Goal: Task Accomplishment & Management: Use online tool/utility

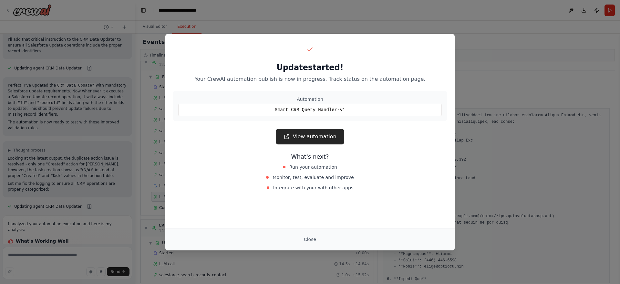
click at [308, 238] on button "Close" at bounding box center [310, 240] width 23 height 12
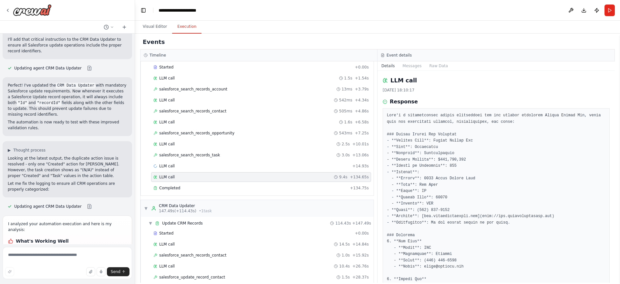
scroll to position [95, 0]
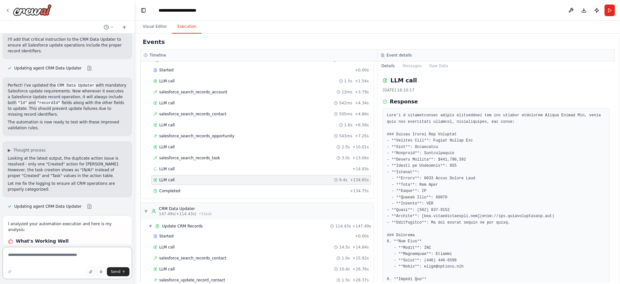
click at [73, 260] on textarea at bounding box center [68, 263] width 130 height 32
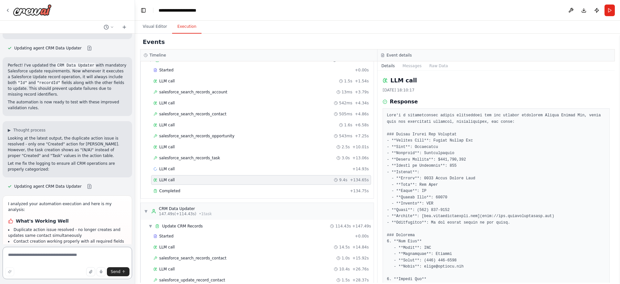
click at [62, 260] on textarea at bounding box center [68, 263] width 130 height 32
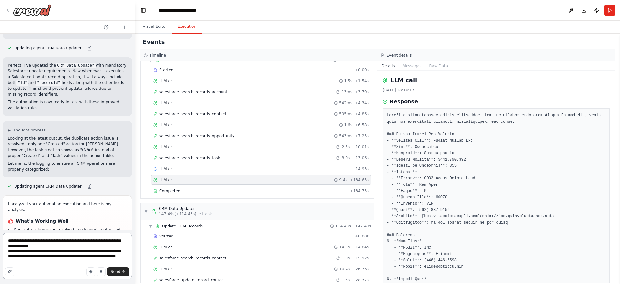
drag, startPoint x: 28, startPoint y: 258, endPoint x: 8, endPoint y: 252, distance: 20.7
click at [8, 252] on textarea "**********" at bounding box center [68, 256] width 130 height 47
paste textarea "**********"
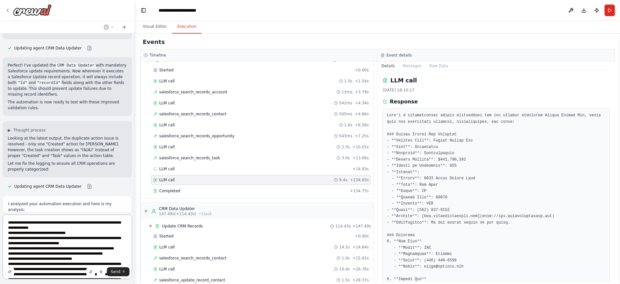
scroll to position [24, 0]
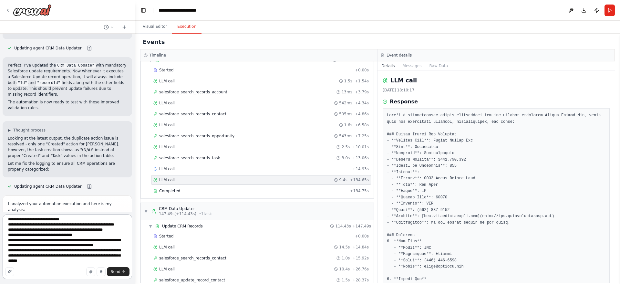
click at [33, 263] on textarea "**********" at bounding box center [68, 246] width 130 height 65
click at [34, 258] on textarea "**********" at bounding box center [68, 246] width 130 height 65
click at [31, 262] on textarea "**********" at bounding box center [68, 246] width 130 height 65
paste textarea "**********"
type textarea "**********"
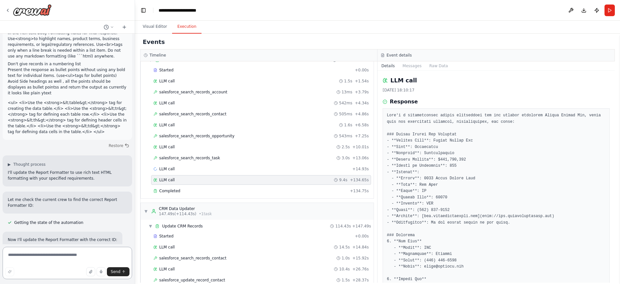
scroll to position [4053, 0]
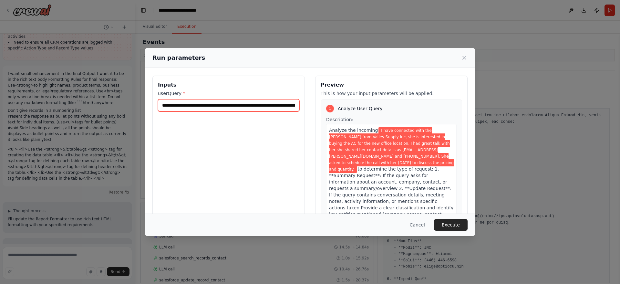
click at [253, 107] on input "**********" at bounding box center [228, 105] width 141 height 12
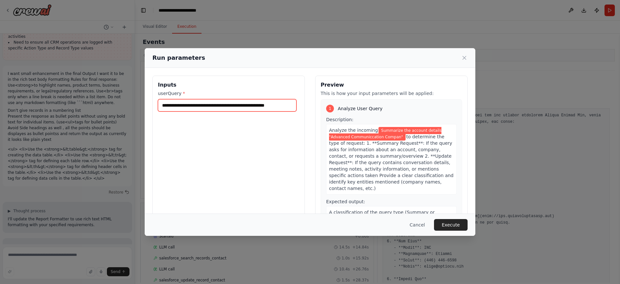
scroll to position [0, 10]
type input "**********"
click at [449, 219] on button "Execute" at bounding box center [451, 225] width 34 height 12
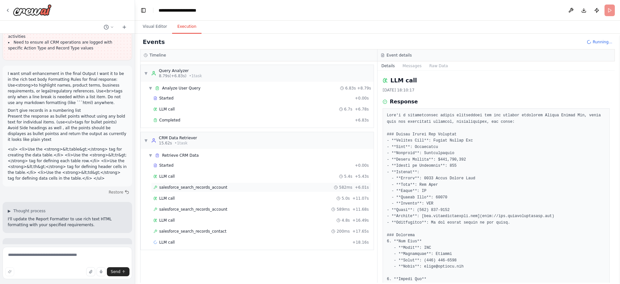
click at [235, 187] on div "salesforce_search_records_account 582ms + 6.01s" at bounding box center [260, 187] width 215 height 5
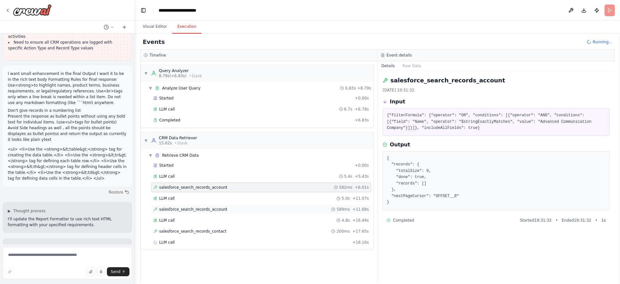
click at [229, 208] on div "salesforce_search_records_account 589ms + 11.68s" at bounding box center [260, 209] width 215 height 5
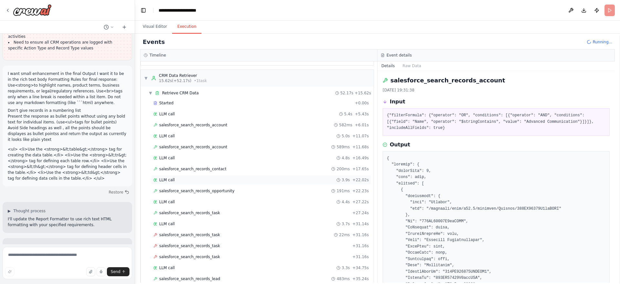
scroll to position [151, 0]
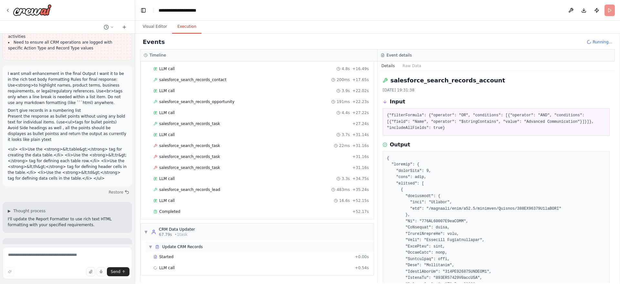
click at [217, 247] on div "▼ Update CRM Records" at bounding box center [260, 247] width 228 height 10
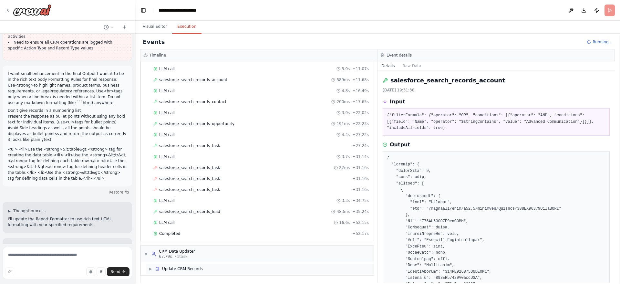
scroll to position [130, 0]
click at [207, 269] on div "▶ Update CRM Records" at bounding box center [260, 269] width 228 height 10
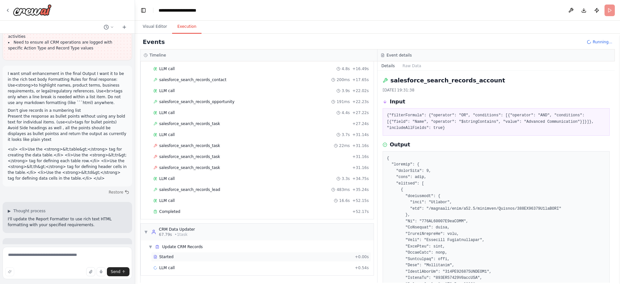
click at [214, 254] on div "Started + 0.00s" at bounding box center [261, 257] width 220 height 10
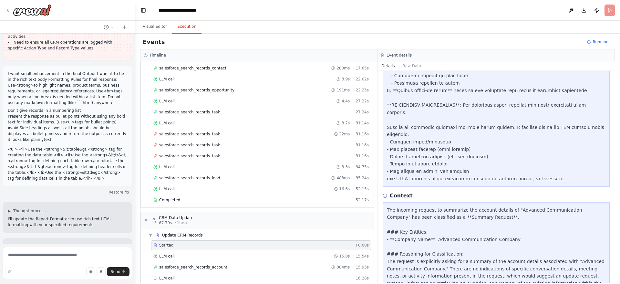
scroll to position [173, 0]
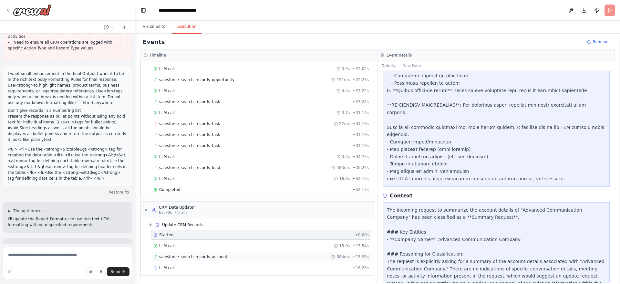
click at [327, 257] on div "salesforce_search_records_account 384ms + 15.93s" at bounding box center [260, 256] width 215 height 5
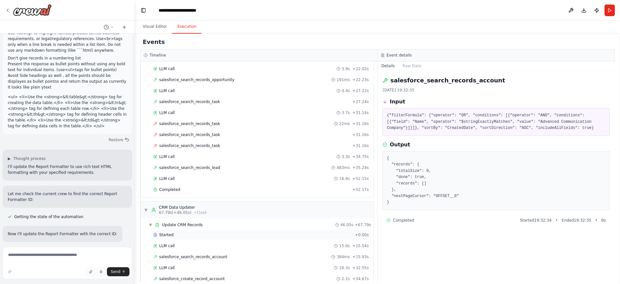
scroll to position [274, 0]
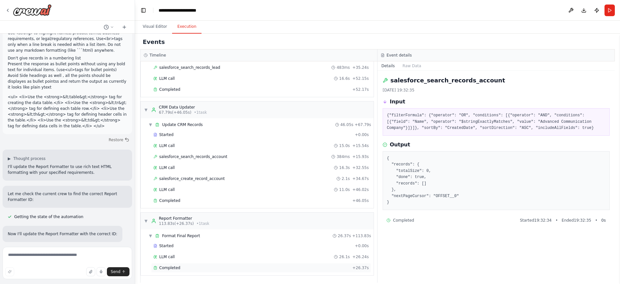
click at [223, 271] on div "Completed + 26.37s" at bounding box center [261, 268] width 220 height 10
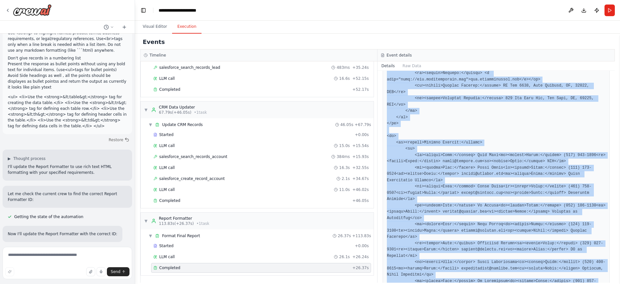
scroll to position [472, 0]
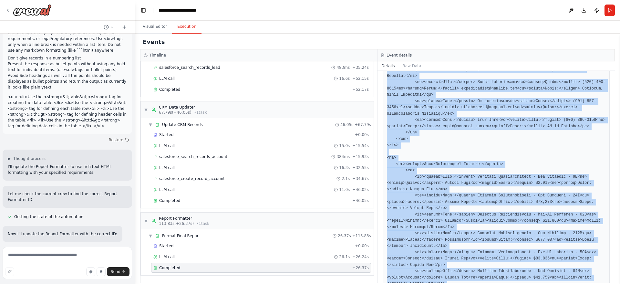
drag, startPoint x: 385, startPoint y: 211, endPoint x: 419, endPoint y: 264, distance: 63.4
click at [419, 264] on div at bounding box center [496, 47] width 227 height 537
copy pre "```html <ul> <li><strong>Total Opportunities:</strong> 6</li> <li><strong>Activ…"
click at [387, 115] on pre at bounding box center [496, 47] width 219 height 529
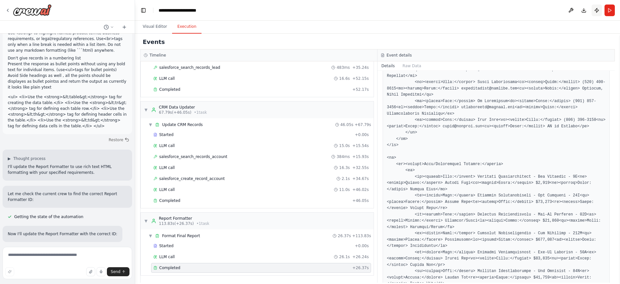
click at [597, 9] on button "Publish" at bounding box center [597, 11] width 10 height 12
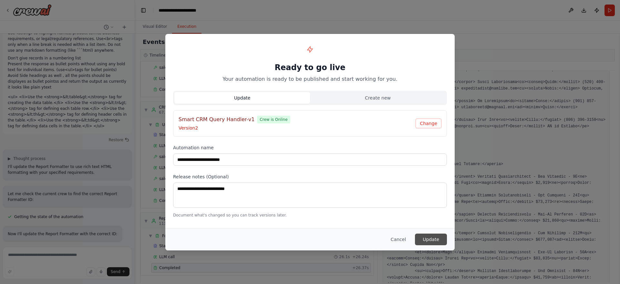
click at [431, 237] on button "Update" at bounding box center [431, 240] width 32 height 12
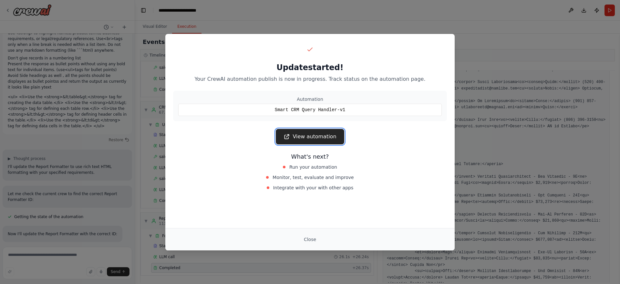
click at [311, 138] on link "View automation" at bounding box center [310, 137] width 68 height 16
click at [318, 135] on link "View automation" at bounding box center [310, 137] width 68 height 16
click at [303, 138] on link "View automation" at bounding box center [310, 137] width 68 height 16
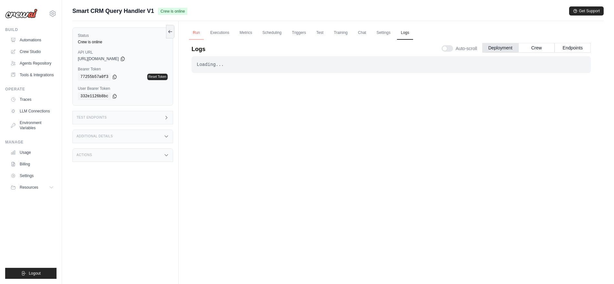
click at [200, 37] on link "Run" at bounding box center [196, 33] width 15 height 14
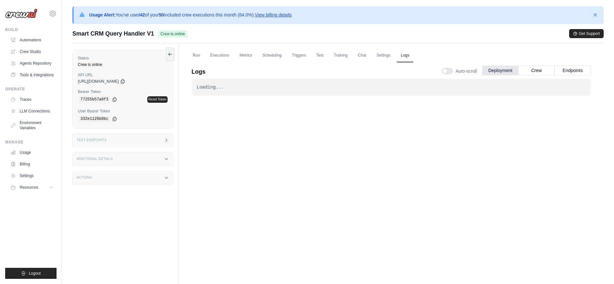
click at [196, 61] on div "Logs Auto-scroll Deployment Crew Endpoints" at bounding box center [391, 70] width 399 height 18
click at [196, 60] on link "Run" at bounding box center [196, 56] width 15 height 14
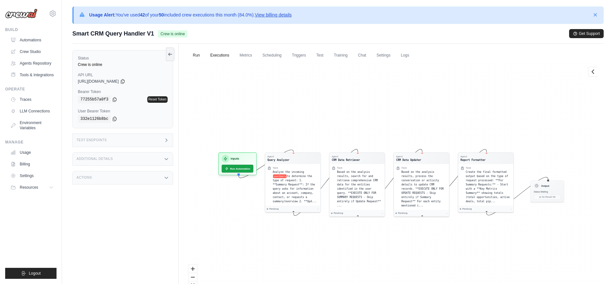
click at [217, 60] on link "Executions" at bounding box center [219, 56] width 27 height 14
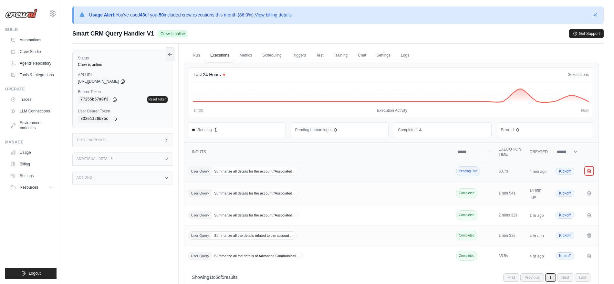
click at [590, 172] on icon "Crew executions table" at bounding box center [589, 170] width 5 height 5
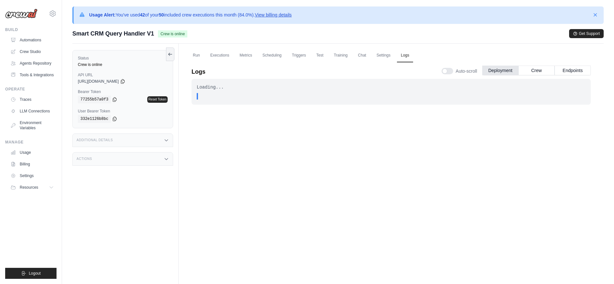
scroll to position [50, 0]
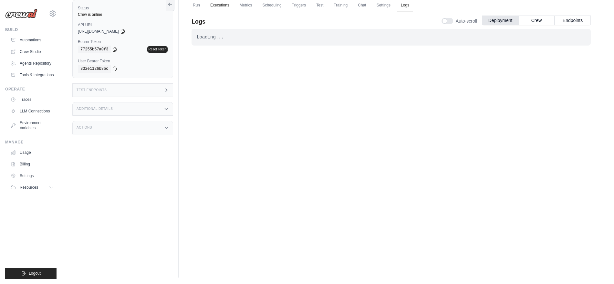
click at [221, 6] on link "Executions" at bounding box center [219, 6] width 27 height 14
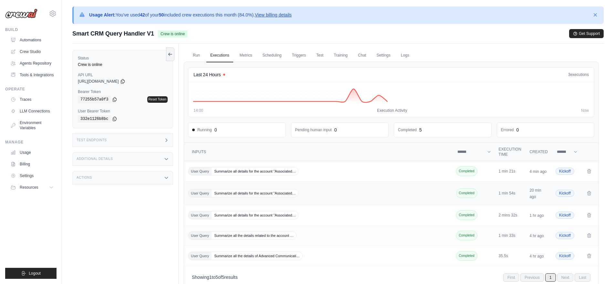
scroll to position [50, 0]
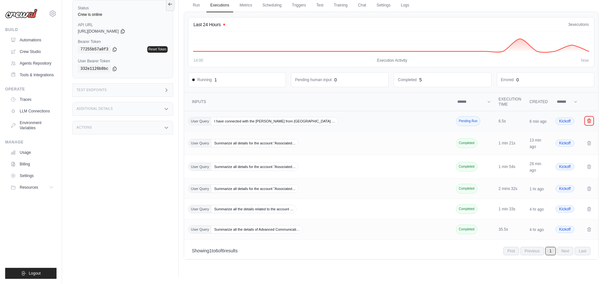
click at [586, 122] on button "Crew executions table" at bounding box center [589, 121] width 8 height 8
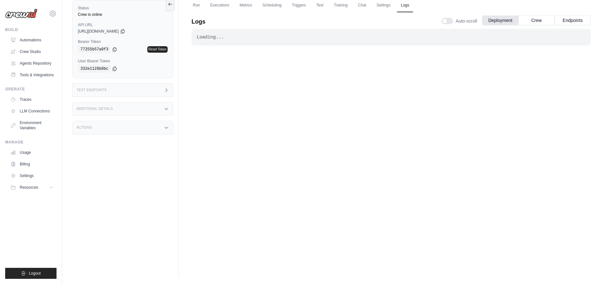
click at [220, 6] on link "Executions" at bounding box center [219, 6] width 27 height 14
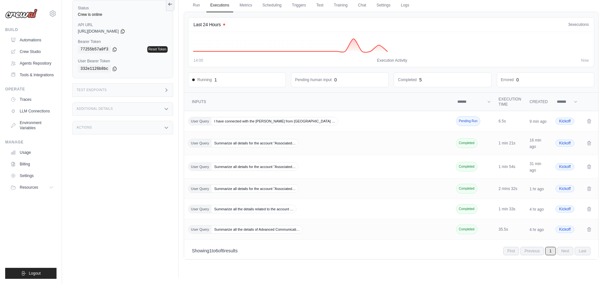
click at [220, 6] on link "Executions" at bounding box center [219, 6] width 27 height 14
click at [587, 122] on icon "Crew executions table" at bounding box center [589, 120] width 5 height 5
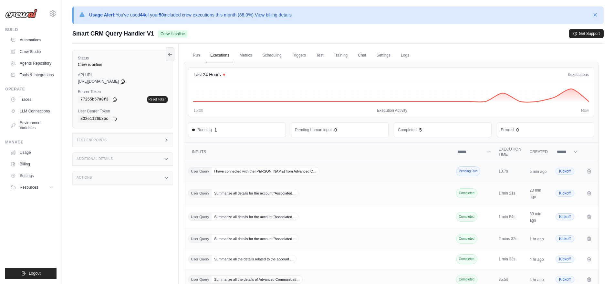
scroll to position [50, 0]
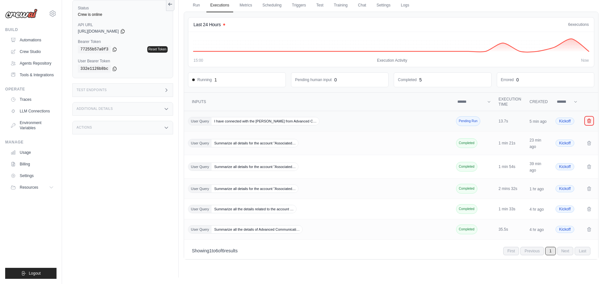
click at [587, 122] on icon "Crew executions table" at bounding box center [589, 120] width 5 height 5
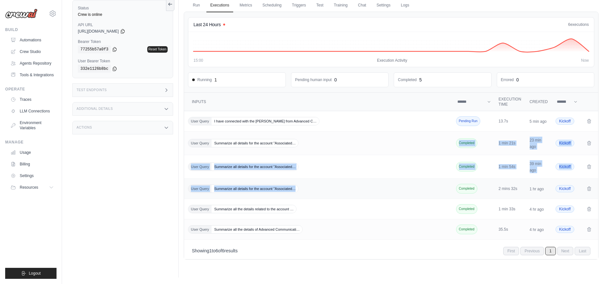
drag, startPoint x: 364, startPoint y: 148, endPoint x: 357, endPoint y: 183, distance: 36.4
click at [357, 183] on tbody "User Query I have connected with the Bharath from Advanced C… Pending Run 13.7s…" at bounding box center [391, 175] width 414 height 129
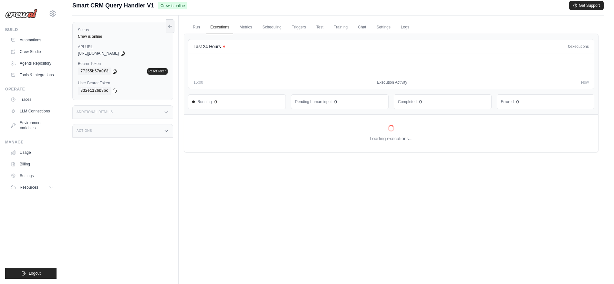
scroll to position [0, 0]
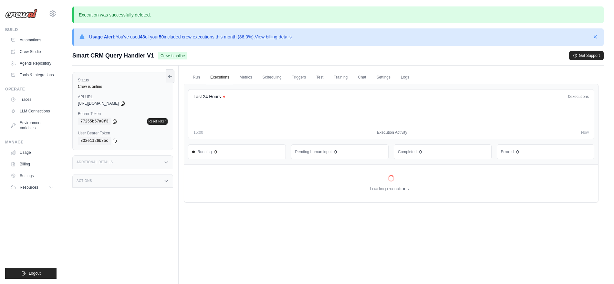
click at [380, 128] on div "15:00 Execution Activity Now" at bounding box center [390, 121] width 395 height 27
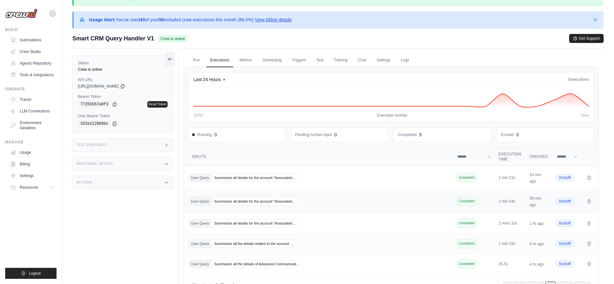
scroll to position [72, 0]
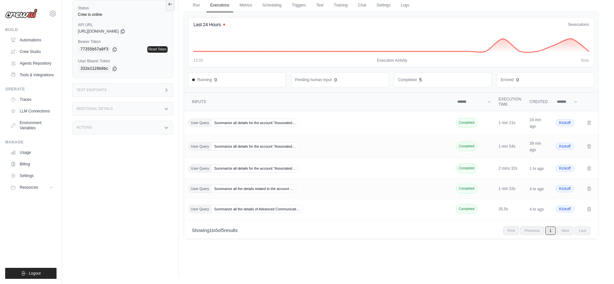
click at [417, 266] on div "Run Executions Metrics Scheduling Triggers Test Training Chat Settings Logs Las…" at bounding box center [391, 136] width 425 height 284
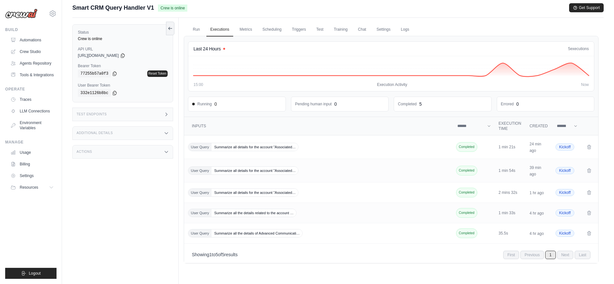
scroll to position [48, 0]
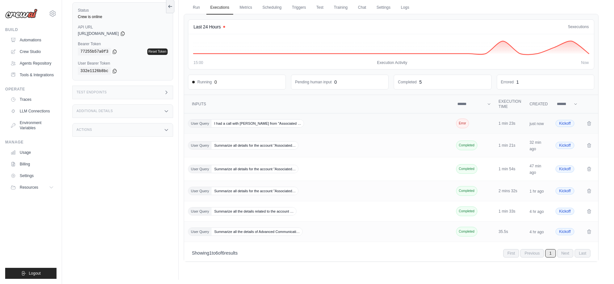
click at [463, 123] on span "Error" at bounding box center [462, 124] width 13 height 10
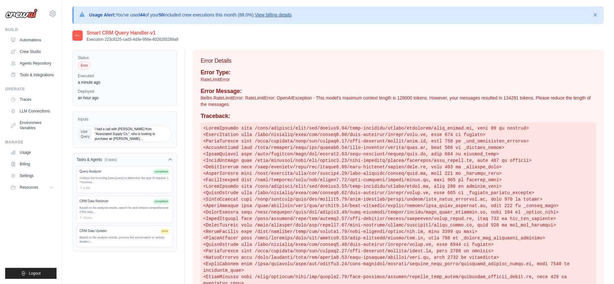
click at [75, 35] on div at bounding box center [77, 35] width 10 height 10
click at [79, 35] on icon at bounding box center [78, 35] width 4 height 3
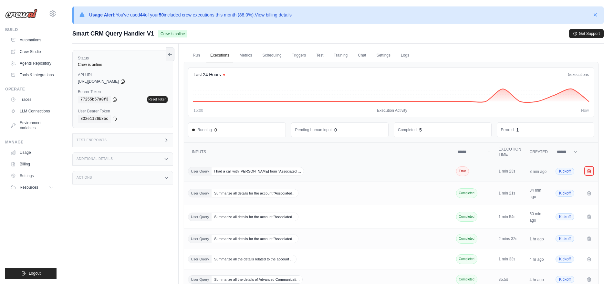
click at [589, 172] on icon "Crew executions table" at bounding box center [590, 171] width 4 height 4
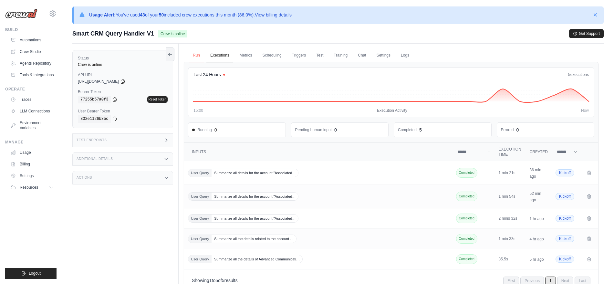
click at [192, 53] on link "Run" at bounding box center [196, 56] width 15 height 14
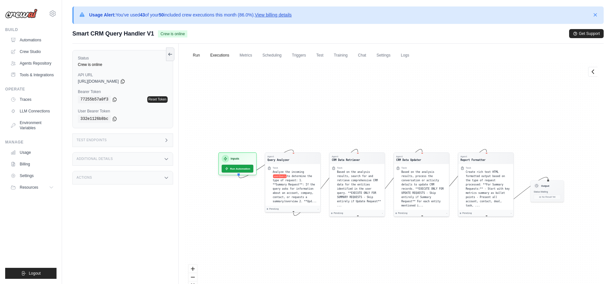
click at [218, 55] on link "Executions" at bounding box center [219, 56] width 27 height 14
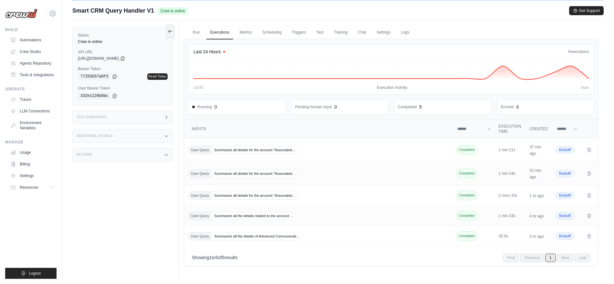
scroll to position [24, 0]
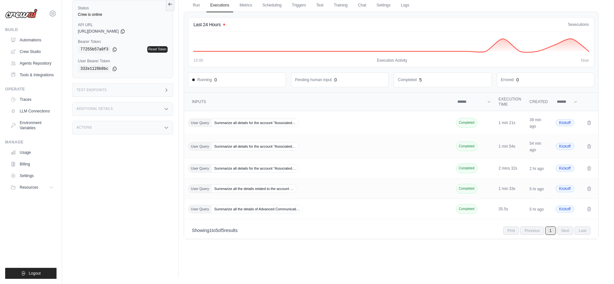
scroll to position [49, 0]
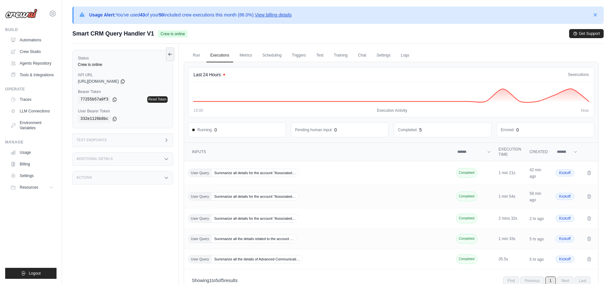
scroll to position [1, 0]
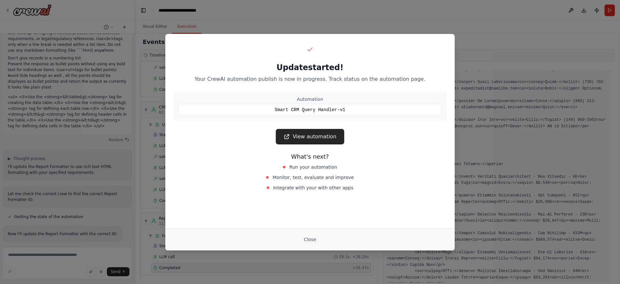
click at [308, 138] on link "View automation" at bounding box center [310, 137] width 68 height 16
click at [310, 237] on button "Close" at bounding box center [310, 240] width 23 height 12
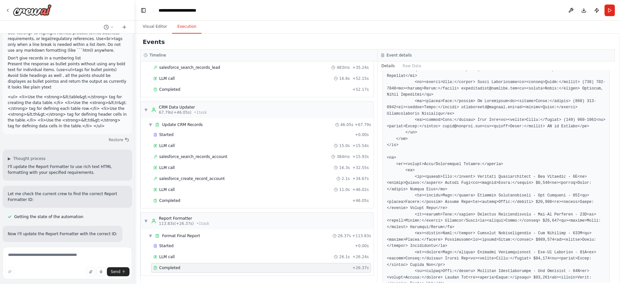
scroll to position [438, 0]
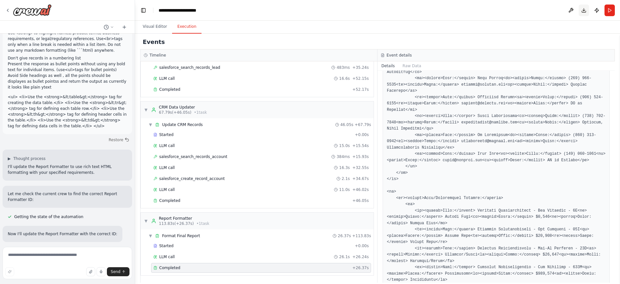
click at [581, 12] on button "Download" at bounding box center [584, 11] width 10 height 12
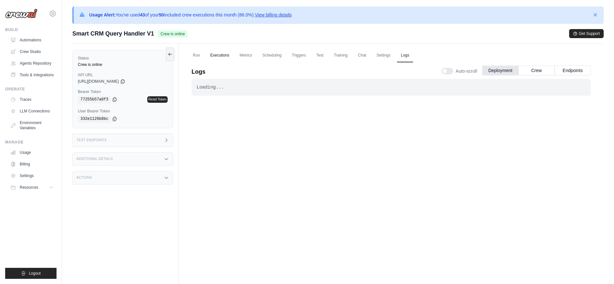
click at [217, 56] on link "Executions" at bounding box center [219, 56] width 27 height 14
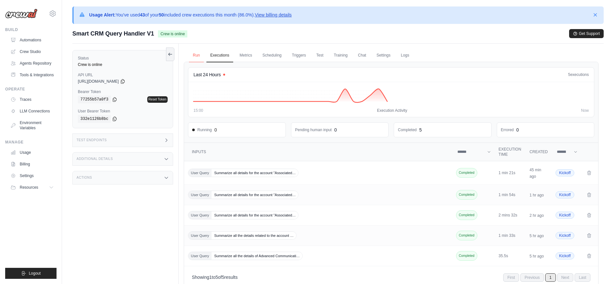
click at [194, 56] on link "Run" at bounding box center [196, 56] width 15 height 14
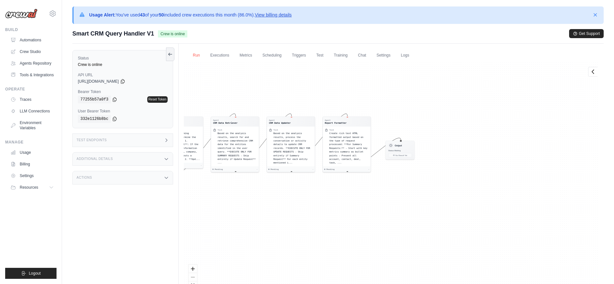
click at [194, 56] on link "Run" at bounding box center [196, 56] width 15 height 14
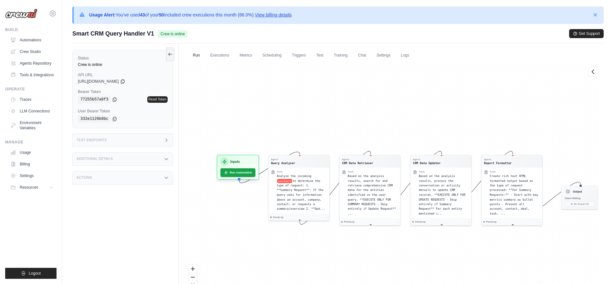
click at [186, 96] on div "Agent Query Analyzer Task Analyze the incoming userQuery to determine the type …" at bounding box center [391, 182] width 415 height 241
click at [238, 172] on button "Run Automation" at bounding box center [238, 170] width 37 height 9
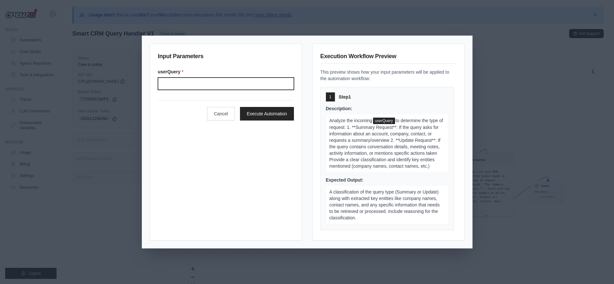
click at [174, 80] on input "Userquery" at bounding box center [226, 84] width 136 height 12
paste input "**********"
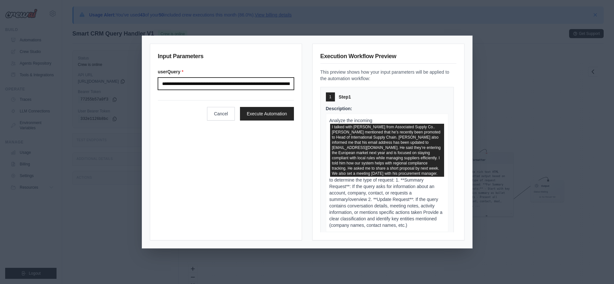
scroll to position [0, 1045]
type input "**********"
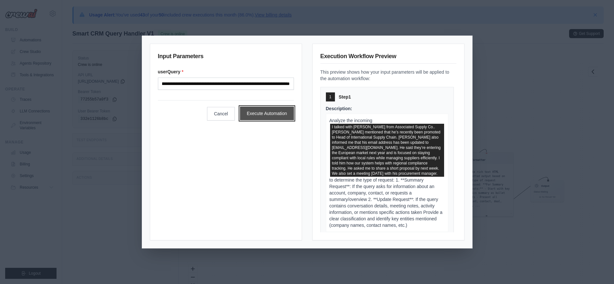
click at [265, 115] on button "Execute Automation" at bounding box center [267, 114] width 54 height 14
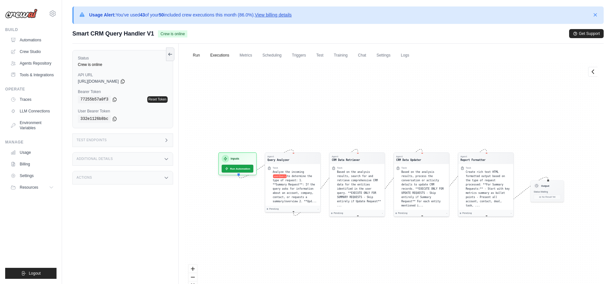
click at [219, 57] on link "Executions" at bounding box center [219, 56] width 27 height 14
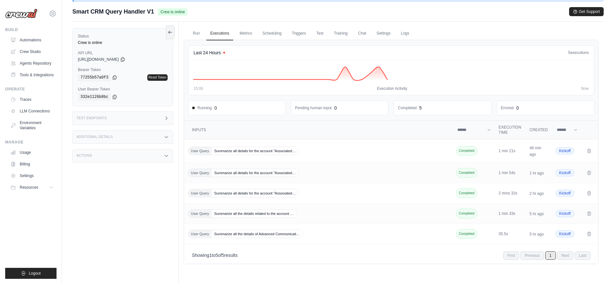
scroll to position [23, 0]
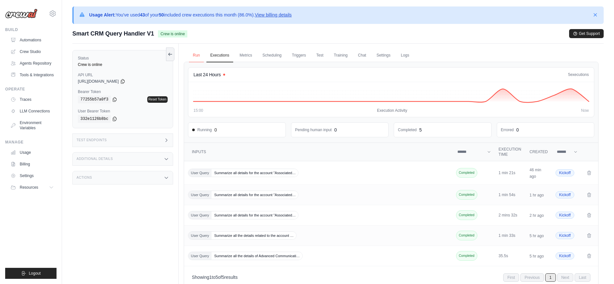
click at [193, 53] on link "Run" at bounding box center [196, 56] width 15 height 14
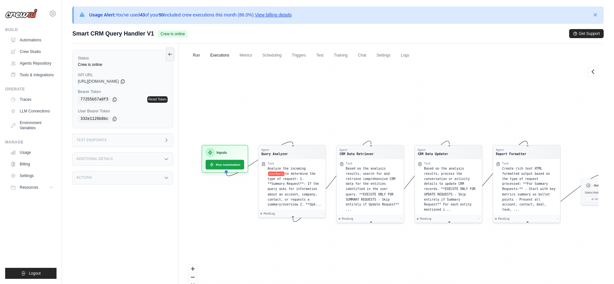
click at [220, 57] on link "Executions" at bounding box center [219, 56] width 27 height 14
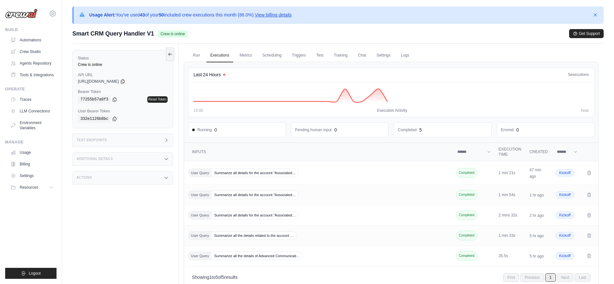
scroll to position [0, 0]
click at [362, 55] on link "Chat" at bounding box center [362, 55] width 16 height 14
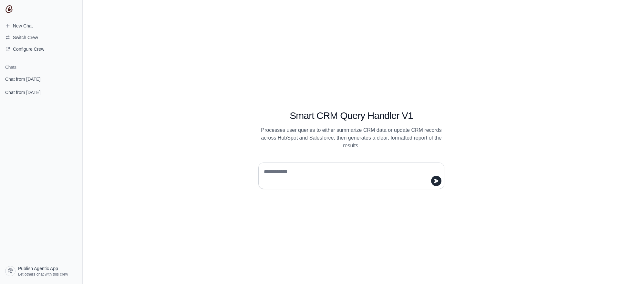
click at [282, 174] on textarea at bounding box center [350, 176] width 174 height 18
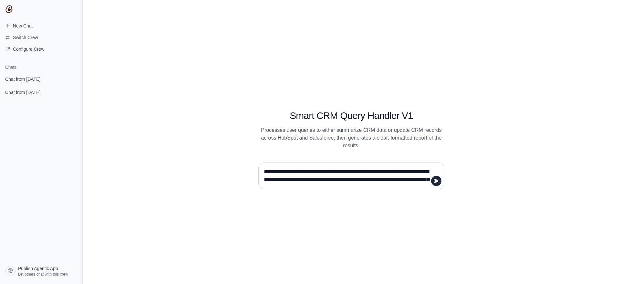
scroll to position [5, 0]
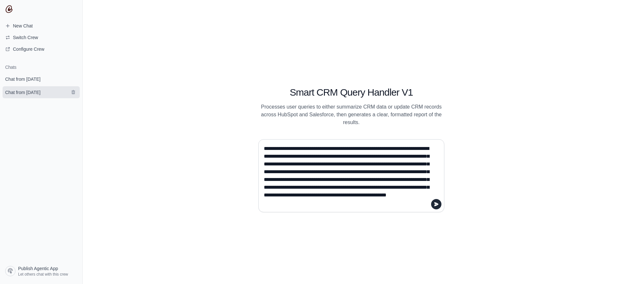
type textarea "**********"
click at [30, 93] on span "Chat from October 13" at bounding box center [22, 92] width 35 height 6
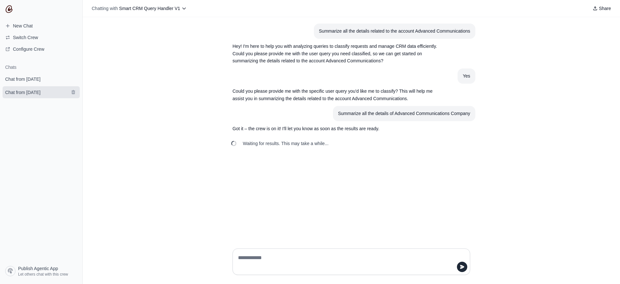
click at [79, 89] on form at bounding box center [74, 92] width 10 height 8
click at [71, 76] on icon "submit" at bounding box center [73, 78] width 5 height 5
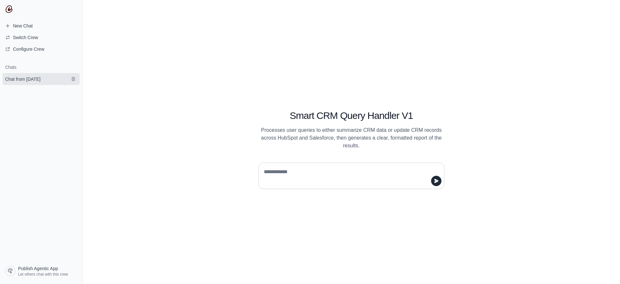
click at [67, 83] on link "Chat from October 13" at bounding box center [41, 79] width 77 height 12
click at [70, 81] on button "submit" at bounding box center [73, 79] width 8 height 8
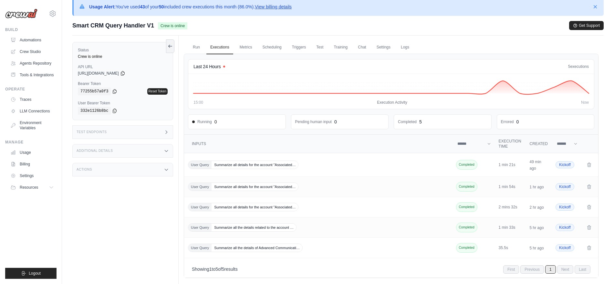
scroll to position [8, 0]
click at [250, 50] on link "Metrics" at bounding box center [246, 47] width 20 height 14
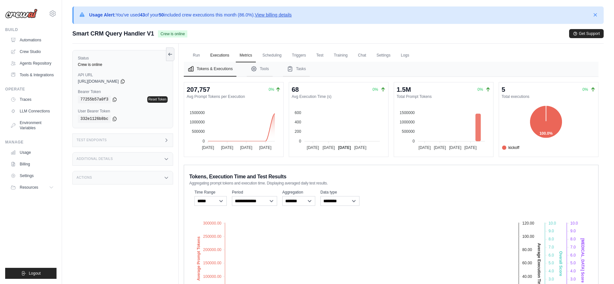
click at [223, 58] on link "Executions" at bounding box center [219, 56] width 27 height 14
